Goal: Navigation & Orientation: Find specific page/section

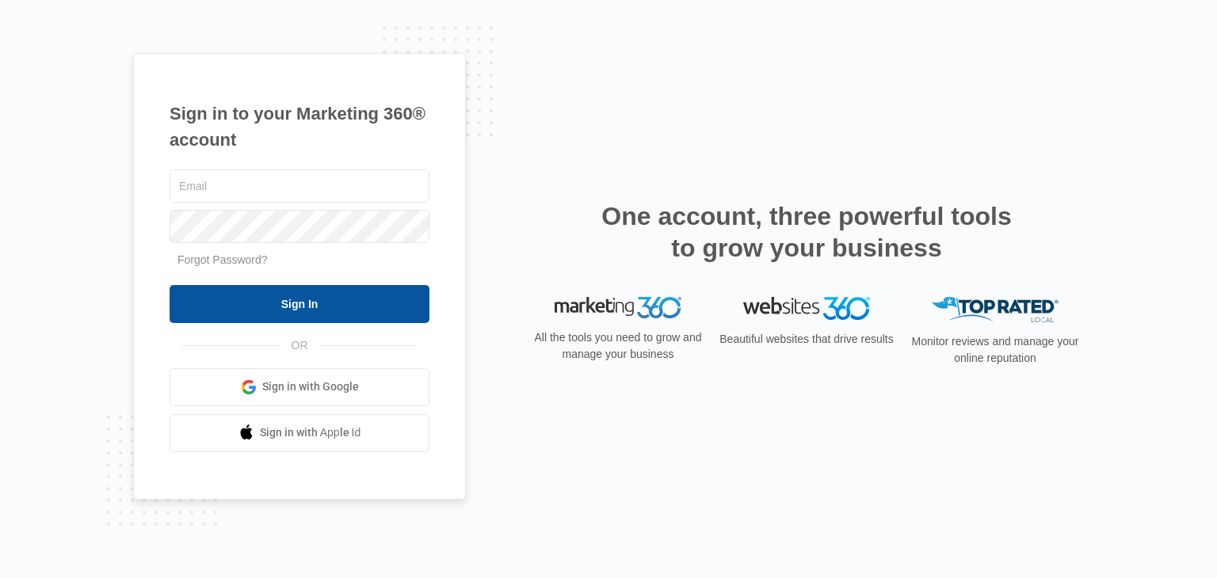
type input "[EMAIL_ADDRESS][DOMAIN_NAME]"
click at [299, 307] on input "Sign In" at bounding box center [300, 304] width 260 height 38
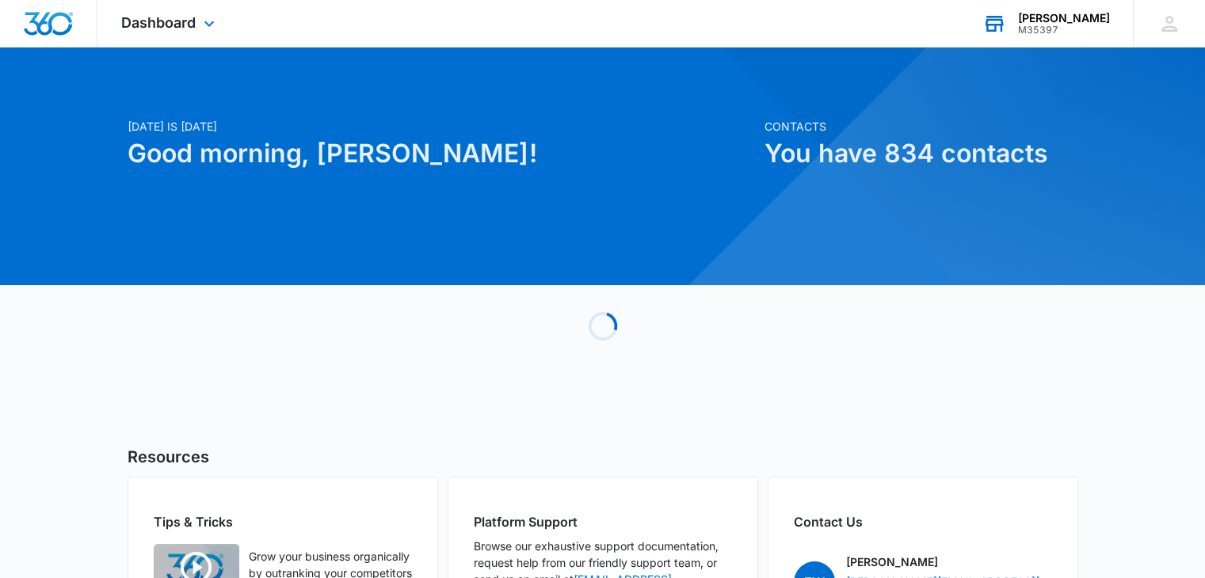
click at [1045, 29] on div "M35397" at bounding box center [1064, 30] width 92 height 11
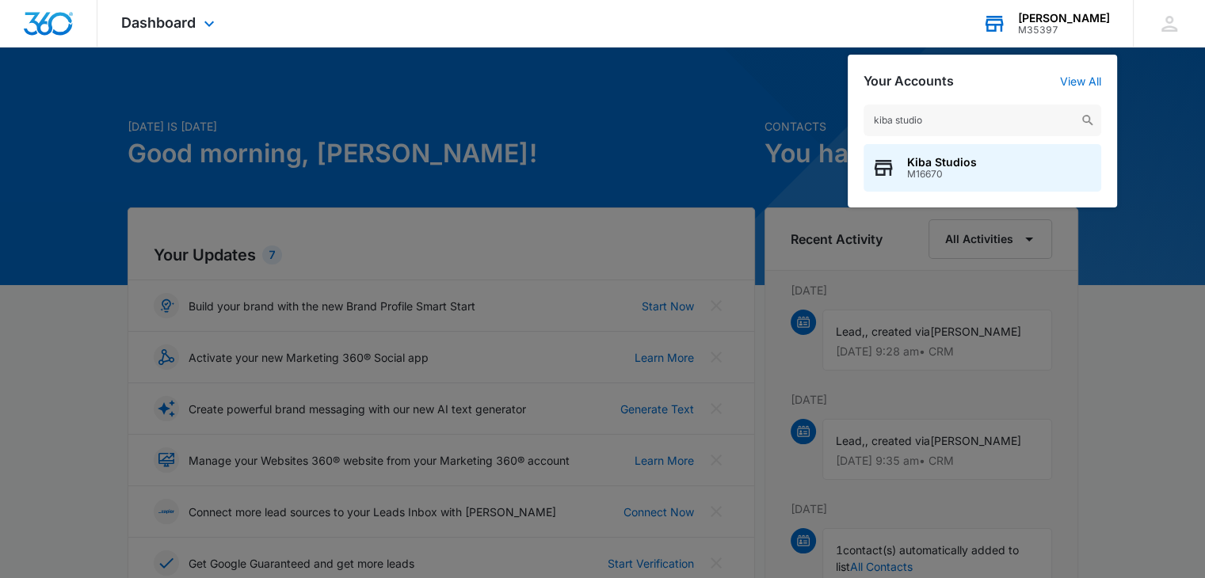
type input "kiba studios"
